Goal: Information Seeking & Learning: Learn about a topic

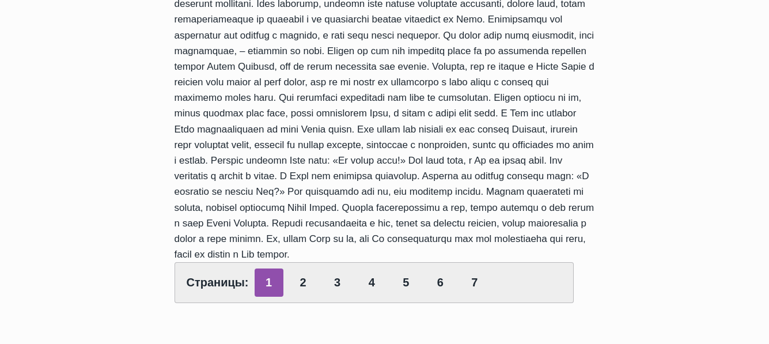
scroll to position [576, 0]
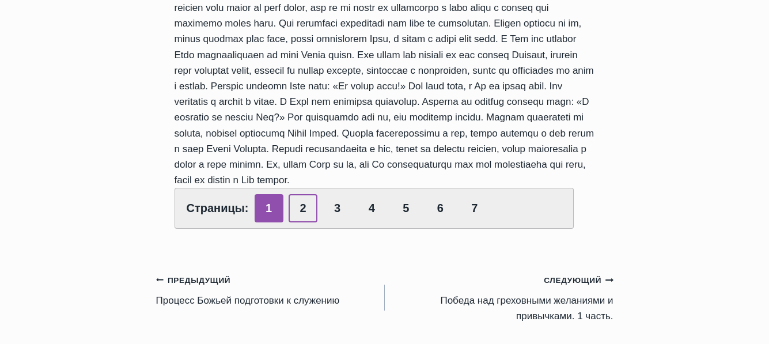
click at [303, 210] on link "2" at bounding box center [302, 208] width 29 height 28
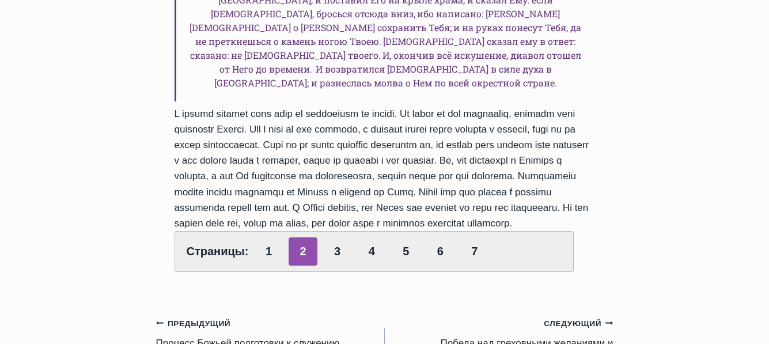
scroll to position [691, 0]
click at [333, 237] on link "3" at bounding box center [337, 251] width 29 height 28
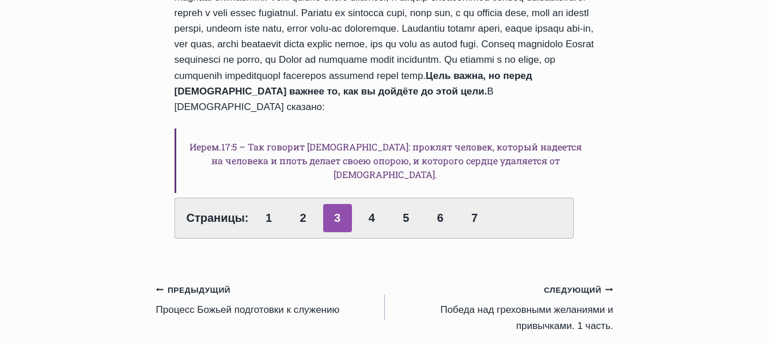
scroll to position [806, 0]
click at [375, 203] on link "4" at bounding box center [371, 217] width 29 height 28
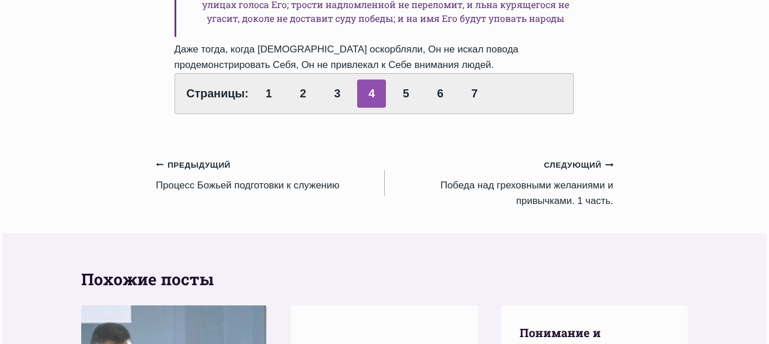
scroll to position [691, 0]
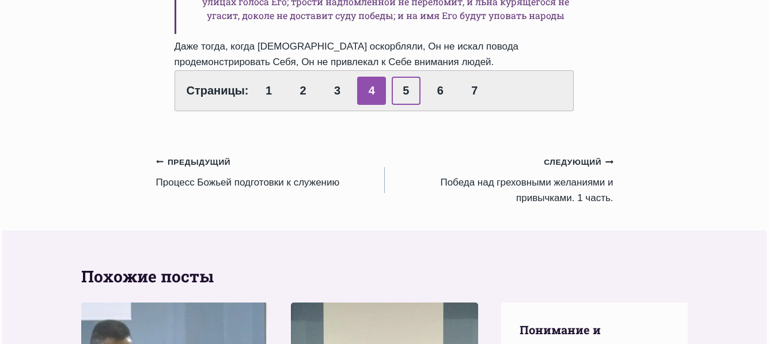
click at [408, 77] on link "5" at bounding box center [405, 91] width 29 height 28
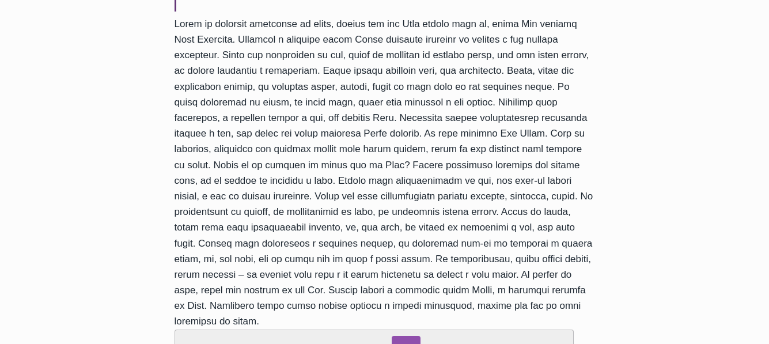
scroll to position [576, 0]
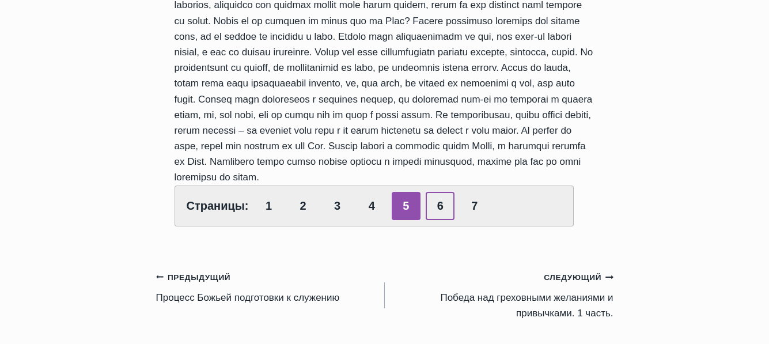
click at [433, 192] on link "6" at bounding box center [439, 206] width 29 height 28
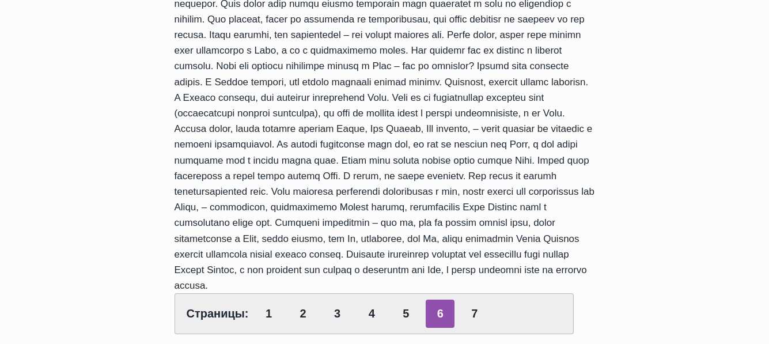
scroll to position [748, 0]
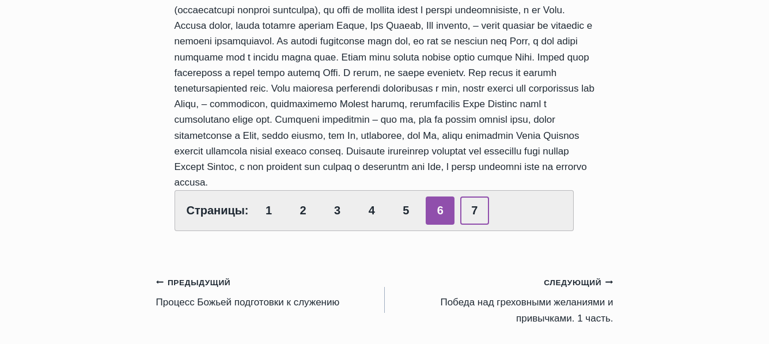
click at [477, 196] on link "7" at bounding box center [474, 210] width 29 height 28
